Goal: Communication & Community: Answer question/provide support

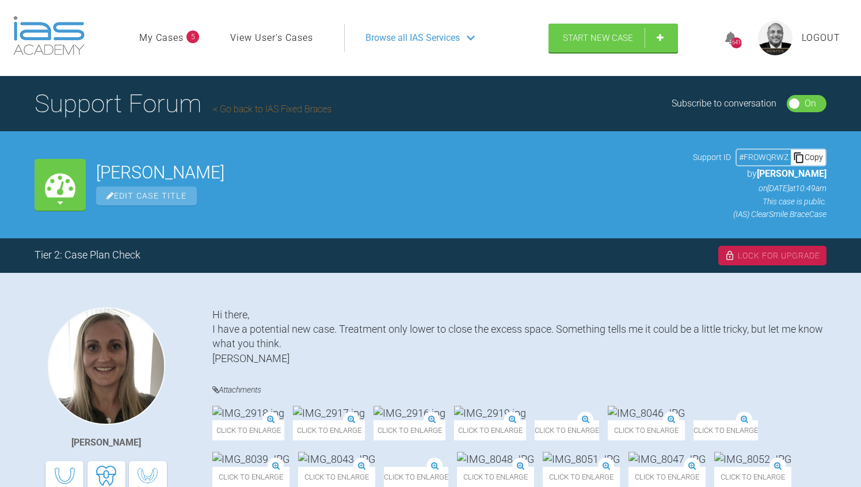
click at [464, 295] on div "Marie Thogersen View Cases Hi there, I have a potential new case. Treatment onl…" at bounding box center [430, 490] width 861 height 434
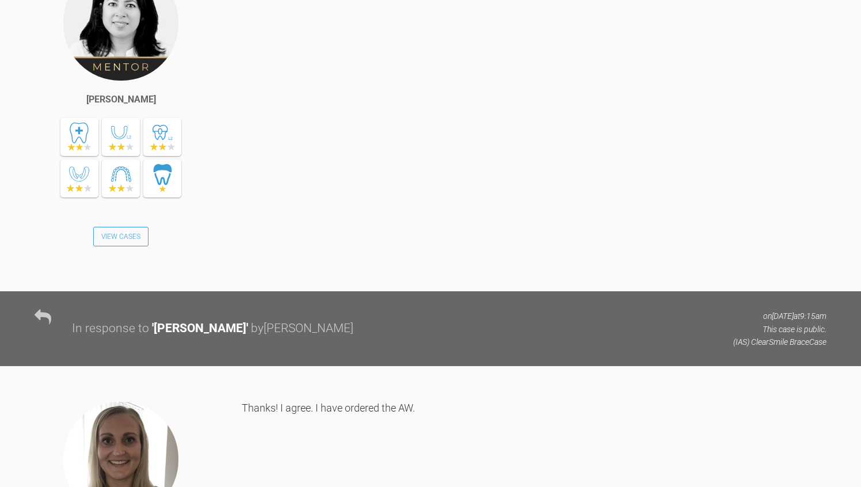
scroll to position [1289, 0]
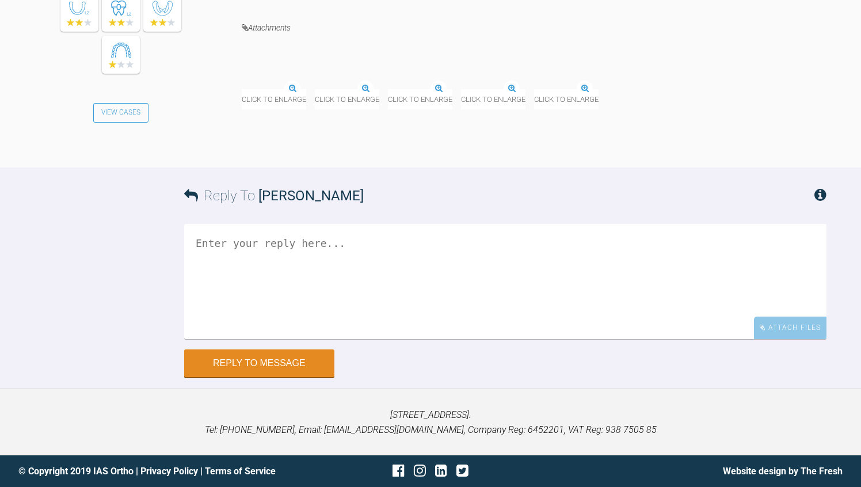
scroll to position [8718, 0]
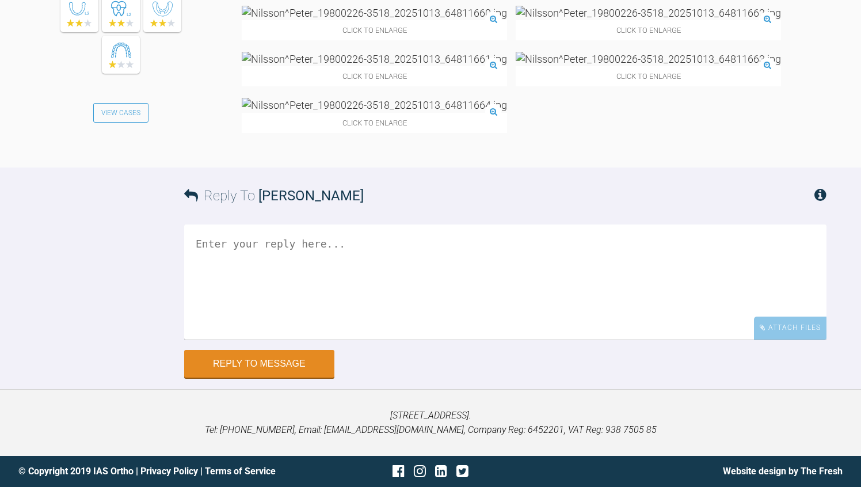
click at [276, 339] on textarea at bounding box center [505, 281] width 642 height 115
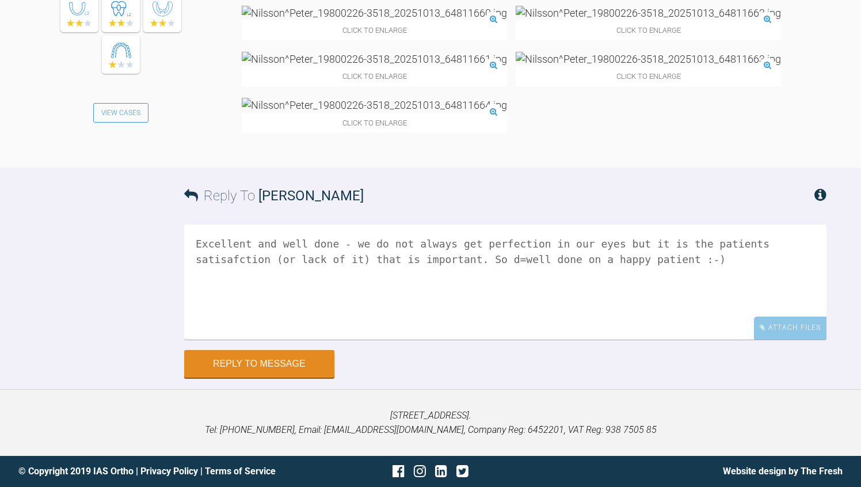
type textarea "Excellent and well done - we do not always get perfection in our eyes but it is…"
click at [94, 377] on div "Reply To Magnus Håkansson Excellent and well done - we do not always get perfec…" at bounding box center [430, 271] width 861 height 209
click at [247, 370] on button "Reply to Message" at bounding box center [259, 365] width 150 height 28
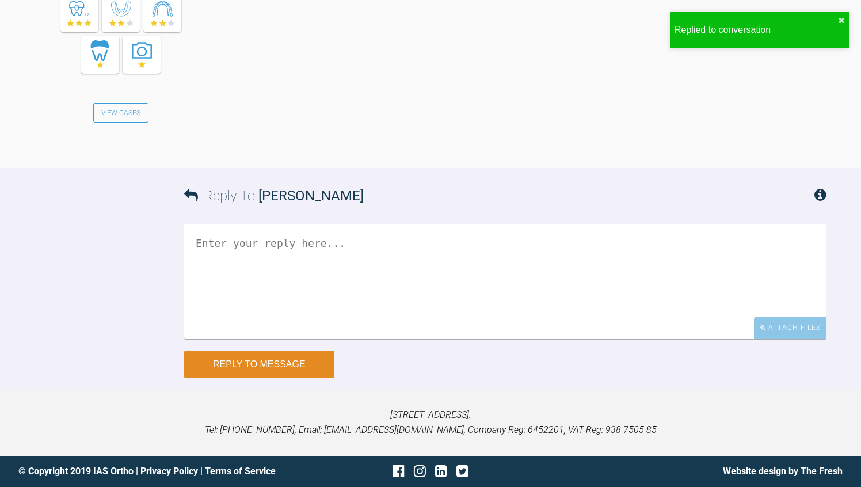
scroll to position [9238, 0]
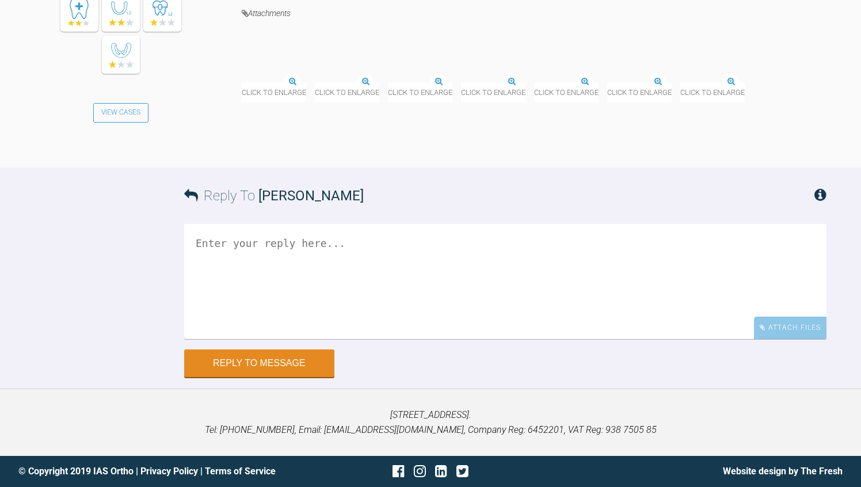
scroll to position [6060, 0]
